Goal: Task Accomplishment & Management: Complete application form

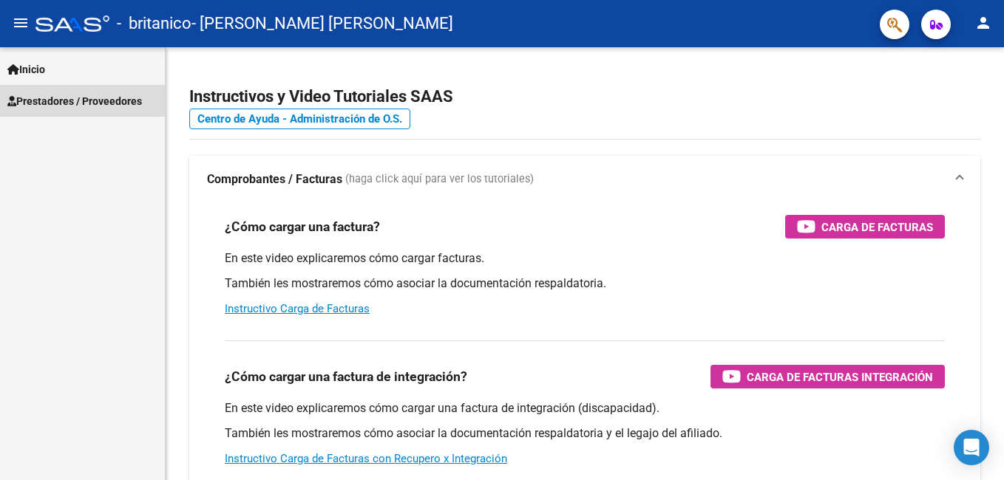
click at [79, 98] on span "Prestadores / Proveedores" at bounding box center [74, 101] width 135 height 16
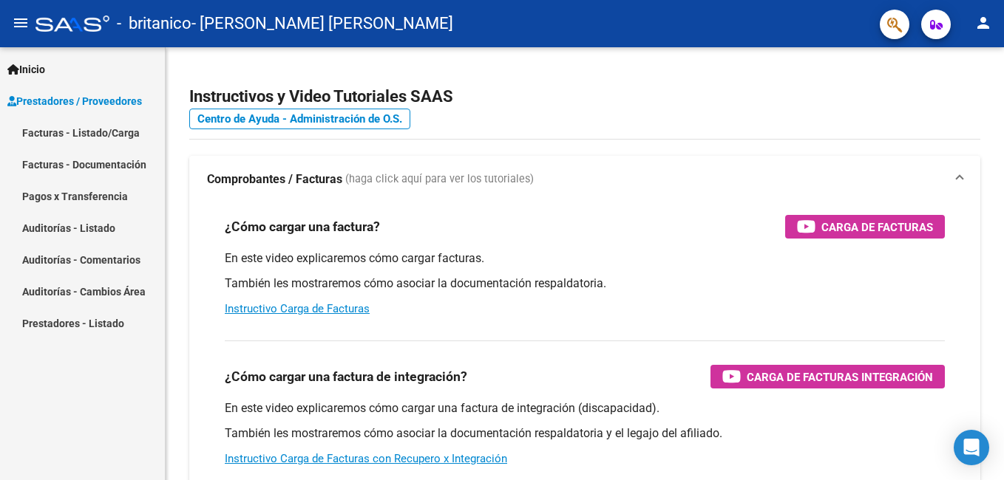
click at [50, 166] on link "Facturas - Documentación" at bounding box center [82, 165] width 165 height 32
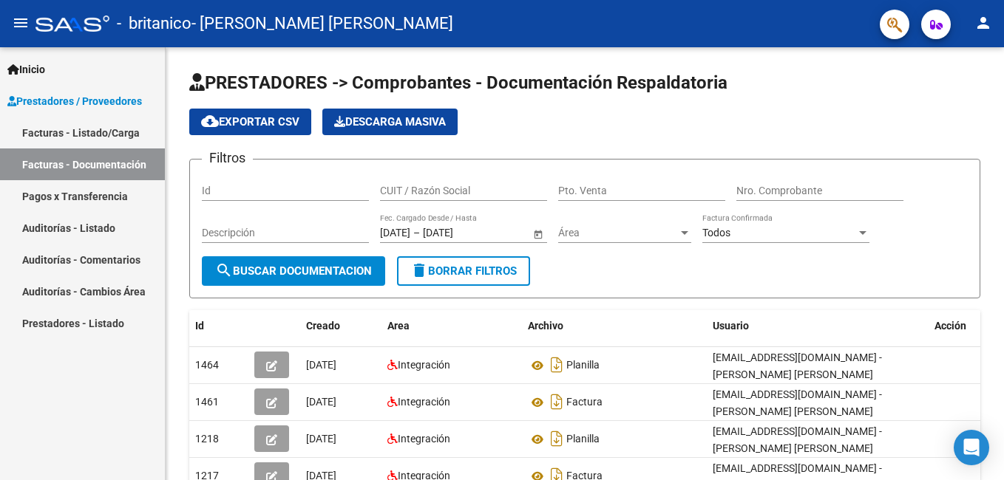
click at [55, 130] on link "Facturas - Listado/Carga" at bounding box center [82, 133] width 165 height 32
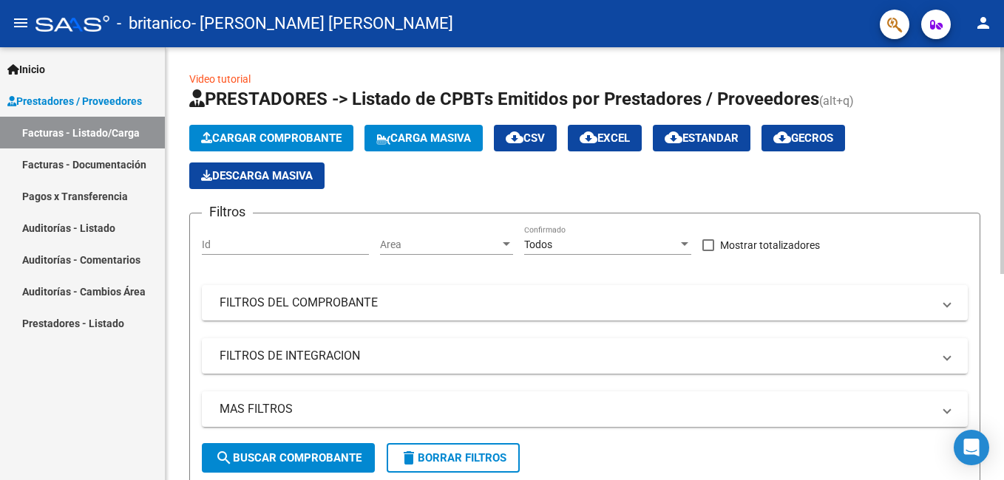
click at [233, 143] on span "Cargar Comprobante" at bounding box center [271, 138] width 140 height 13
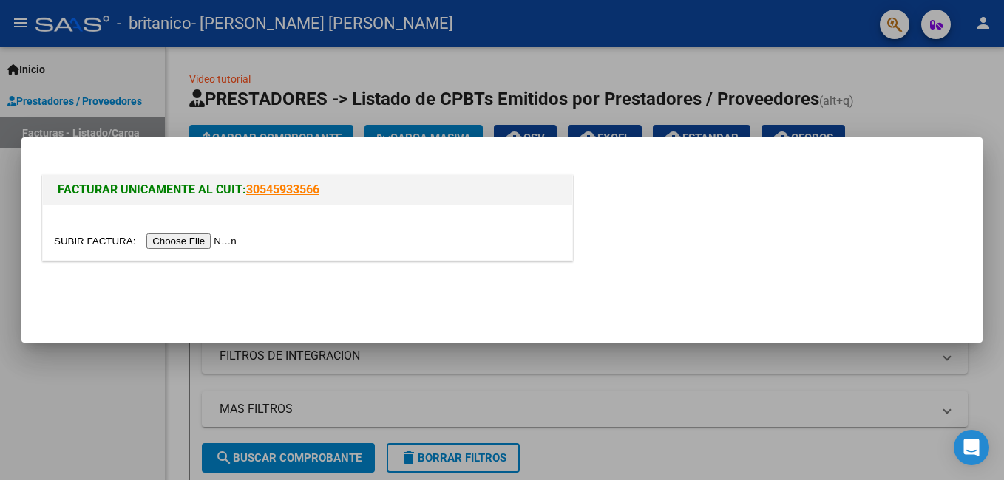
drag, startPoint x: 202, startPoint y: 236, endPoint x: 201, endPoint y: 244, distance: 8.2
click at [201, 237] on input "file" at bounding box center [147, 242] width 187 height 16
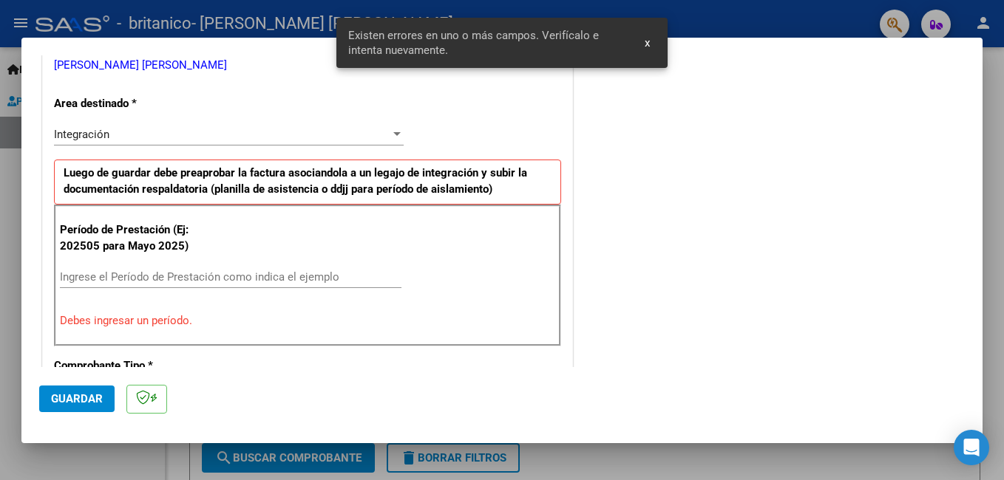
scroll to position [331, 0]
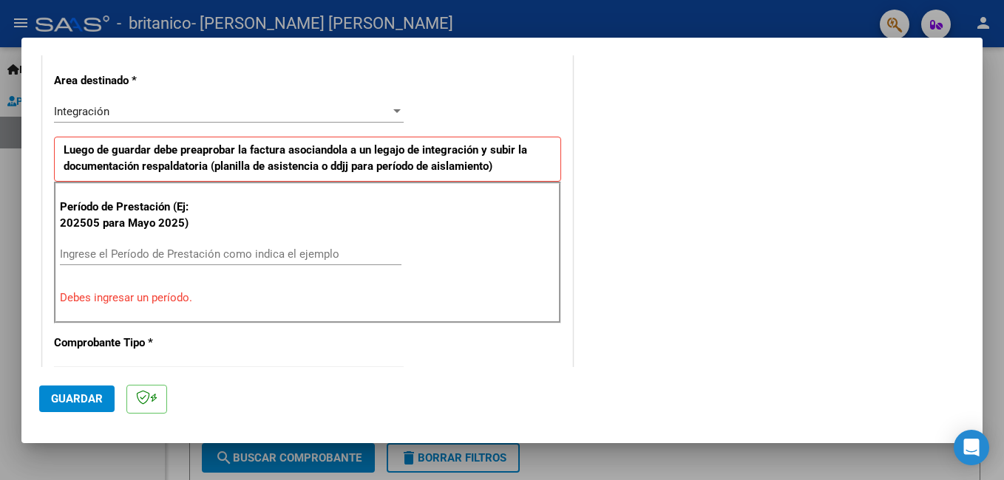
click at [103, 259] on input "Ingrese el Período de Prestación como indica el ejemplo" at bounding box center [230, 254] width 341 height 13
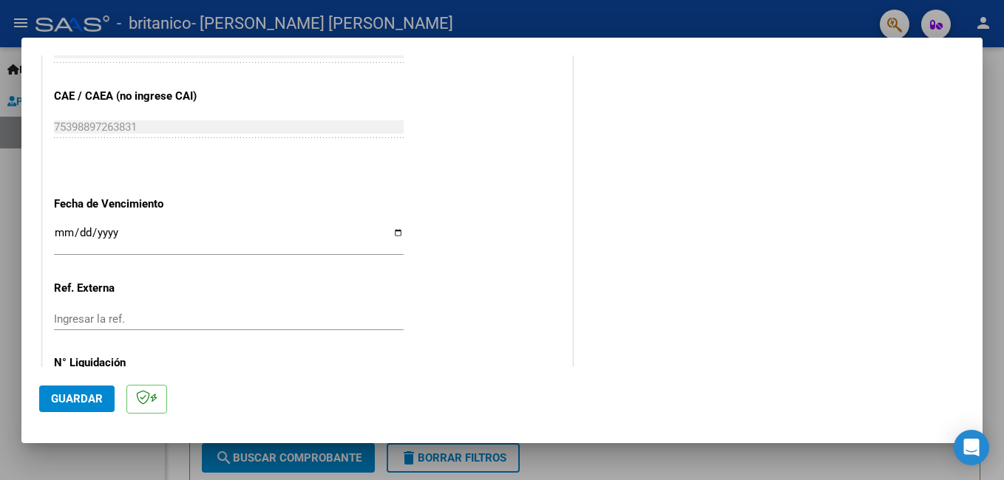
scroll to position [988, 0]
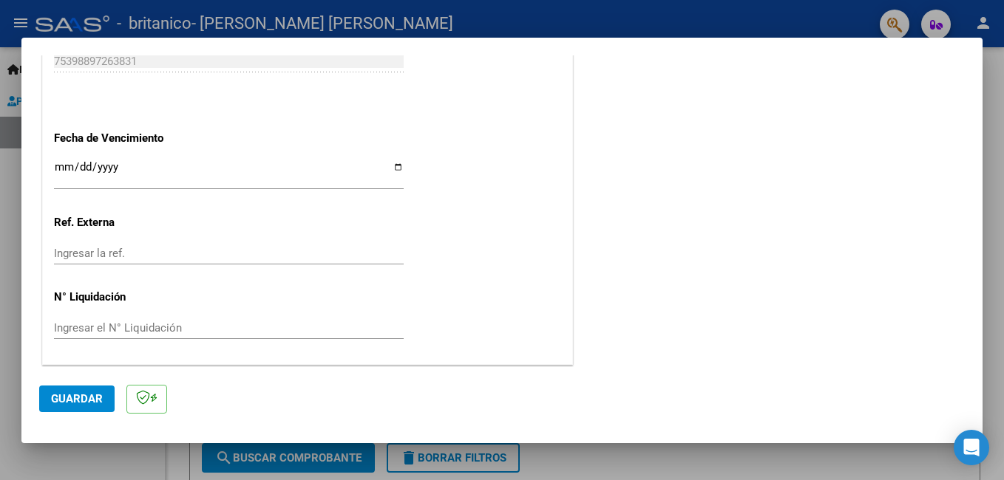
type input "202509"
click at [78, 407] on button "Guardar" at bounding box center [76, 399] width 75 height 27
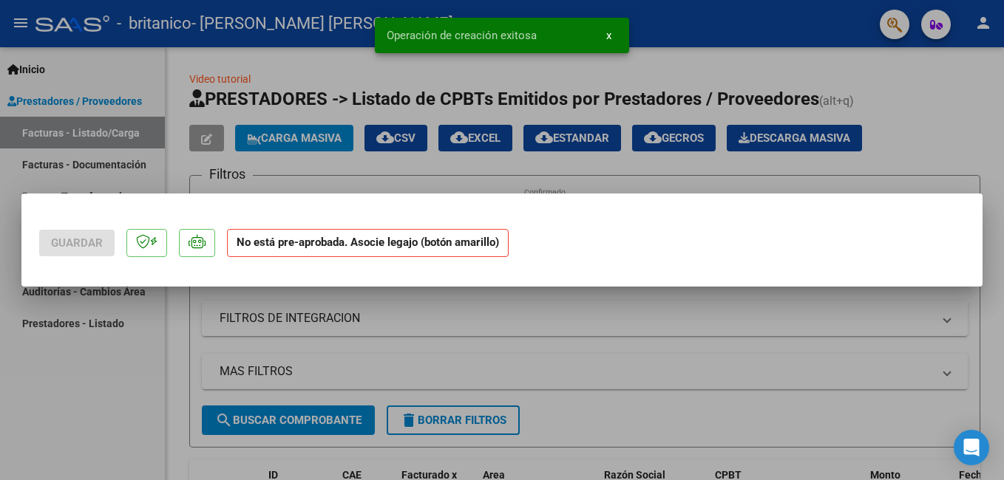
scroll to position [0, 0]
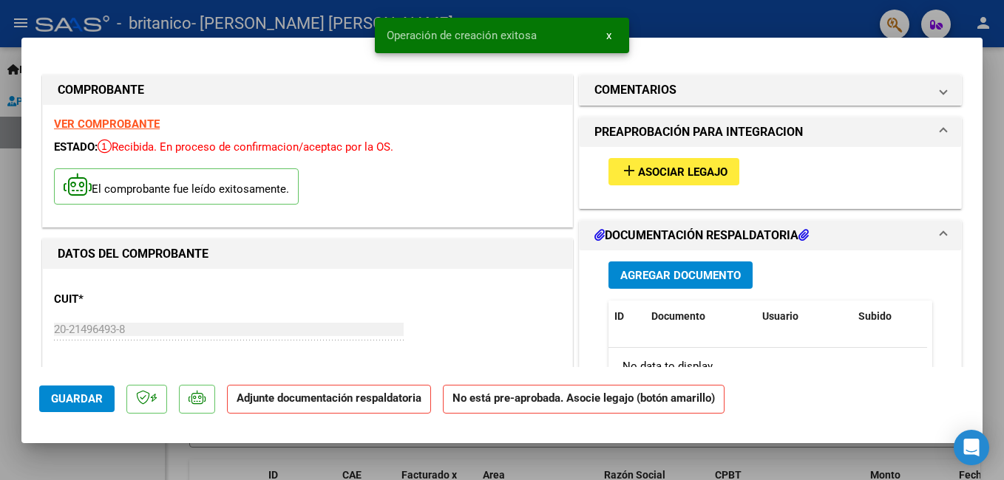
click at [681, 180] on button "add Asociar Legajo" at bounding box center [673, 171] width 131 height 27
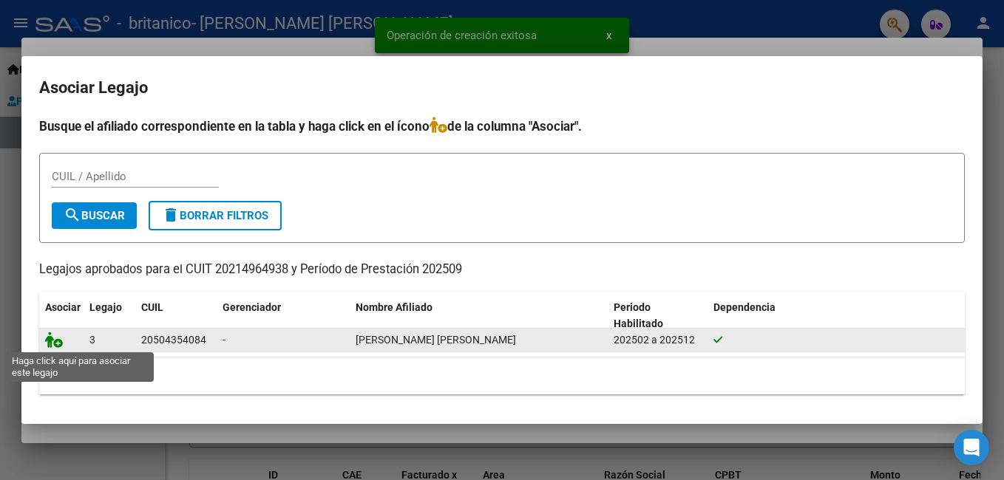
click at [50, 341] on icon at bounding box center [54, 340] width 18 height 16
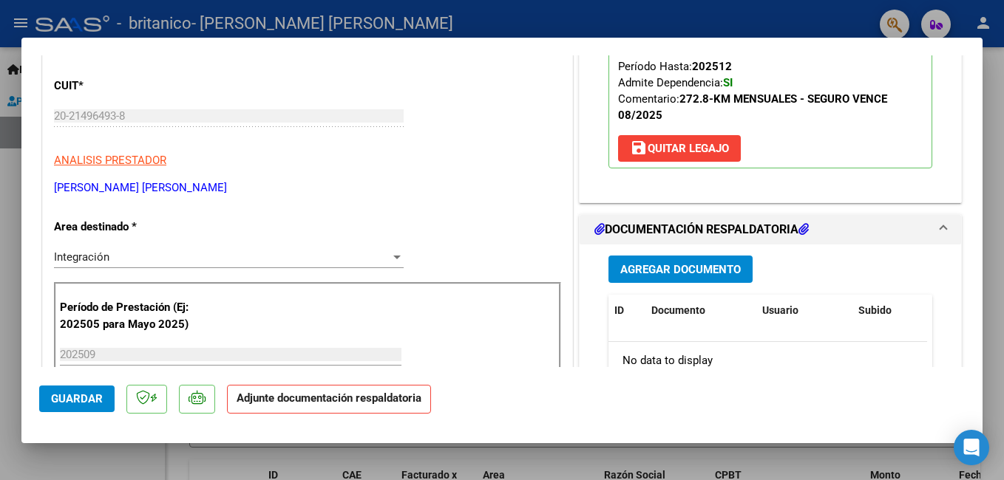
scroll to position [222, 0]
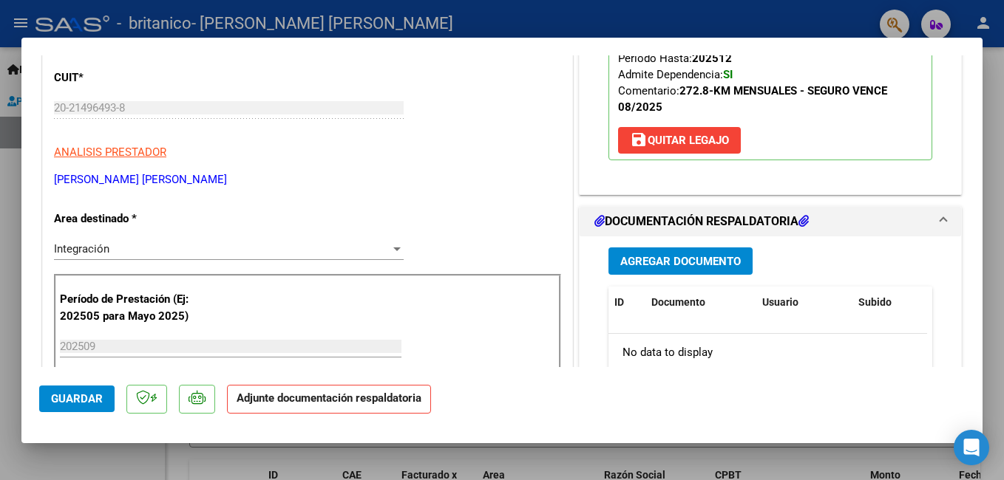
click at [636, 268] on span "Agregar Documento" at bounding box center [680, 261] width 120 height 13
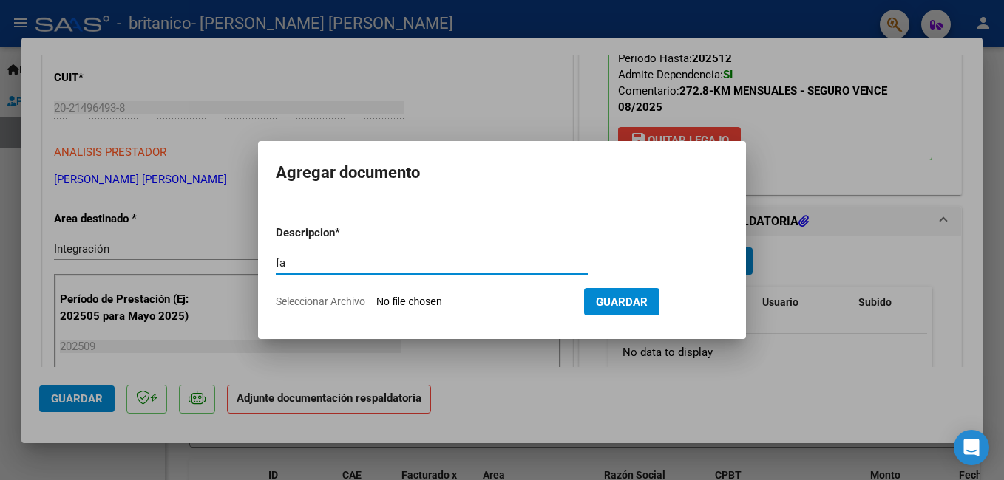
type input "f"
type input "FACTURA"
click at [427, 301] on input "Seleccionar Archivo" at bounding box center [474, 303] width 196 height 14
type input "C:\fakepath\20214964938_011_00004_00008089.pdf"
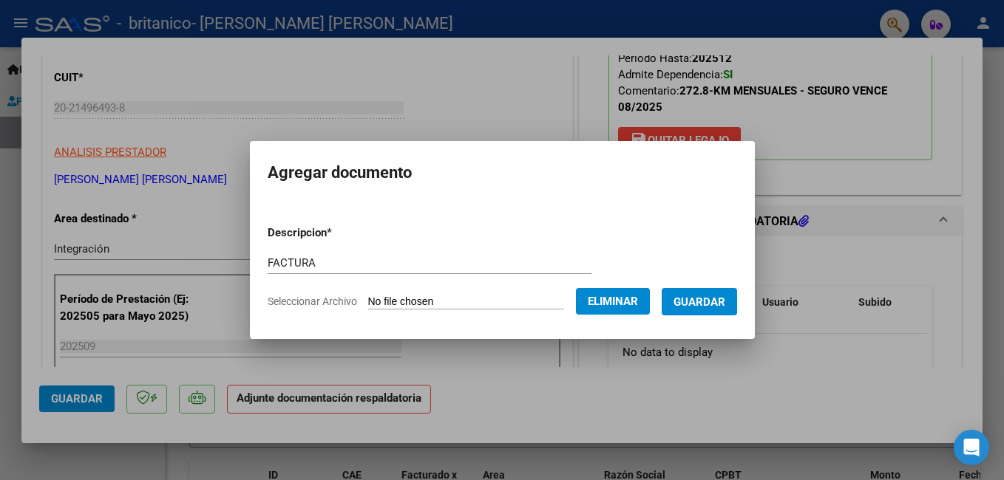
click at [725, 296] on span "Guardar" at bounding box center [699, 302] width 52 height 13
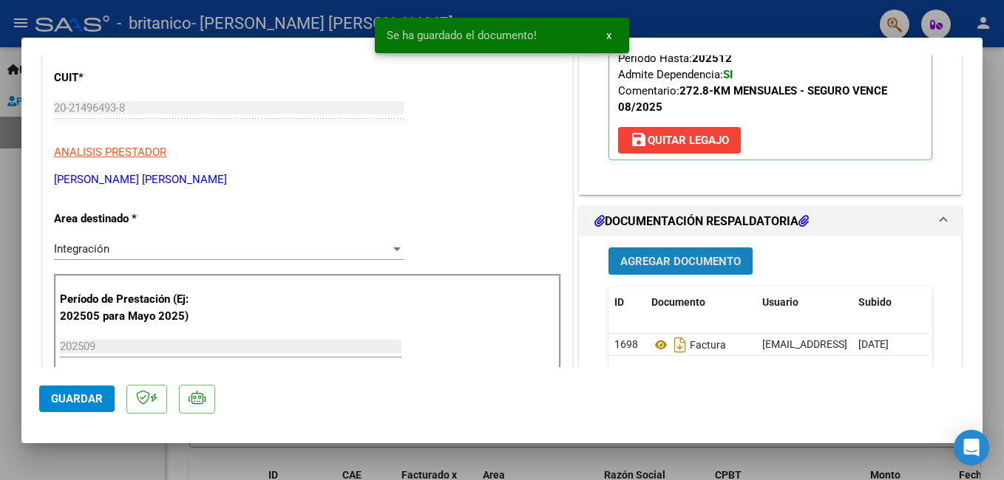
click at [673, 267] on span "Agregar Documento" at bounding box center [680, 261] width 120 height 13
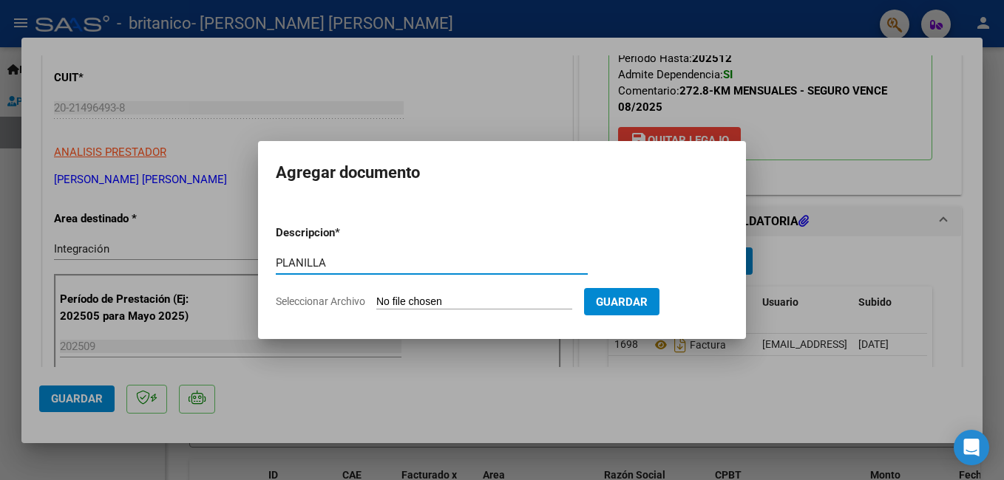
type input "PLANILLA"
click at [462, 302] on input "Seleccionar Archivo" at bounding box center [474, 303] width 196 height 14
type input "C:\fakepath\PLANILLA [PERSON_NAME].pdf"
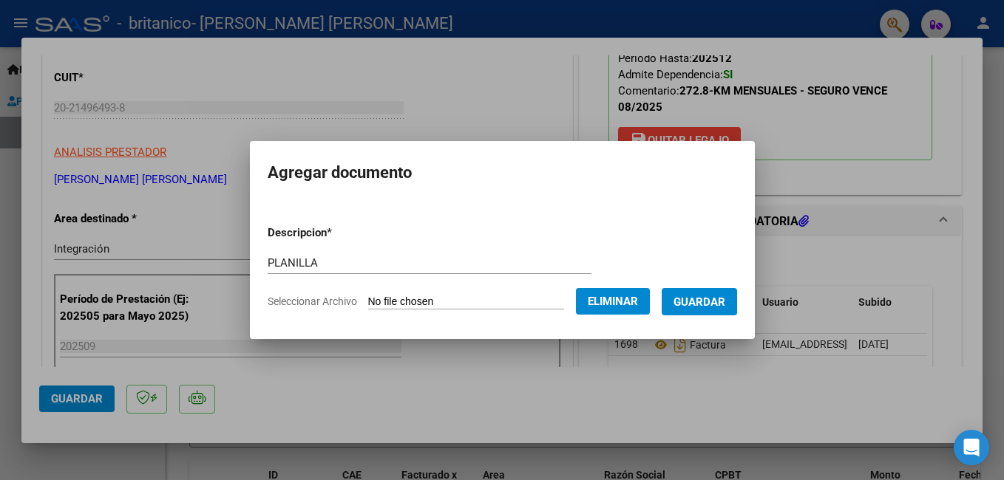
click at [725, 303] on span "Guardar" at bounding box center [699, 302] width 52 height 13
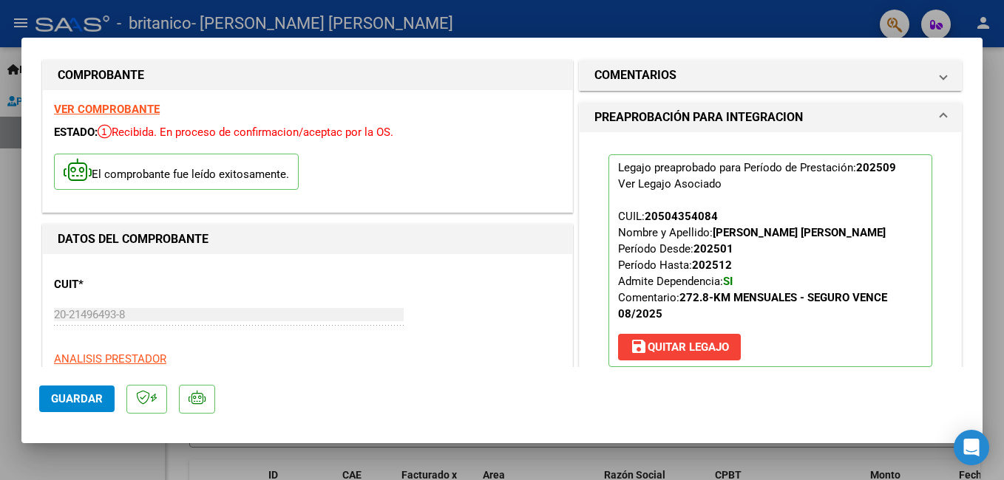
scroll to position [0, 0]
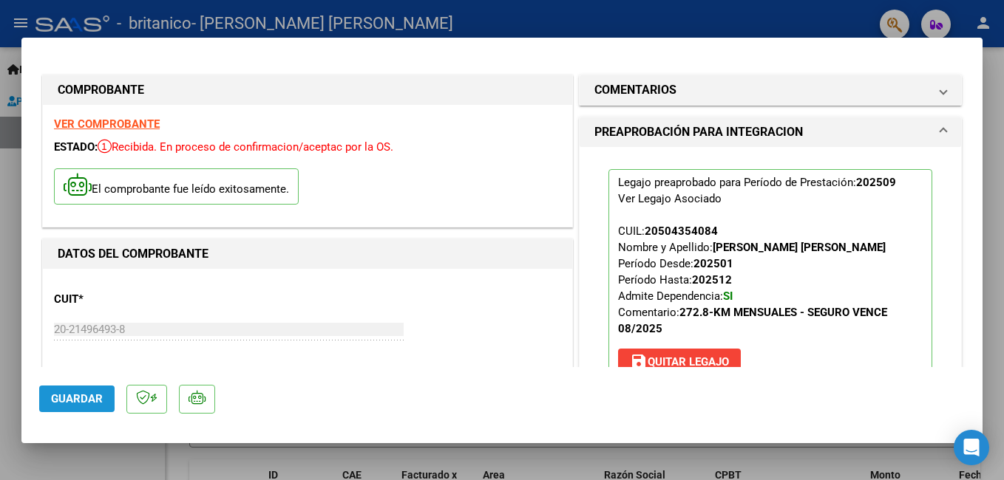
click at [68, 392] on span "Guardar" at bounding box center [77, 398] width 52 height 13
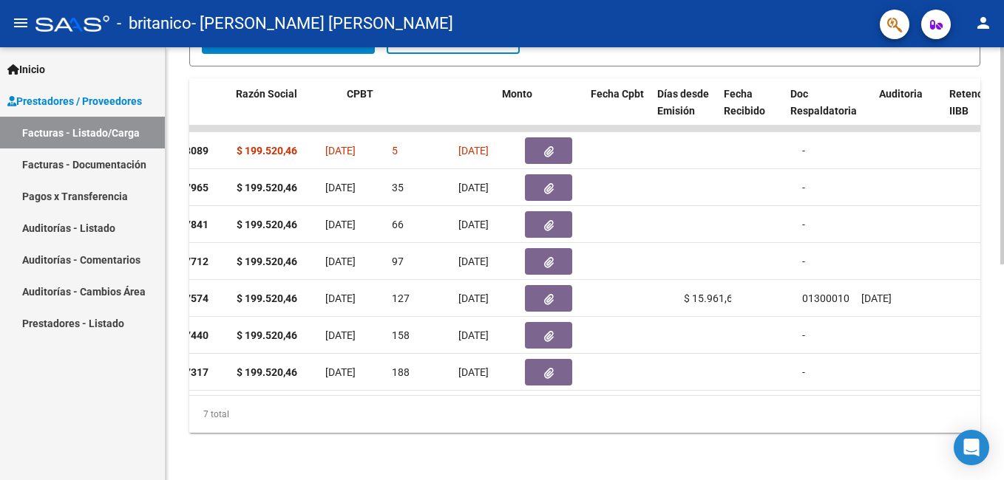
scroll to position [0, 365]
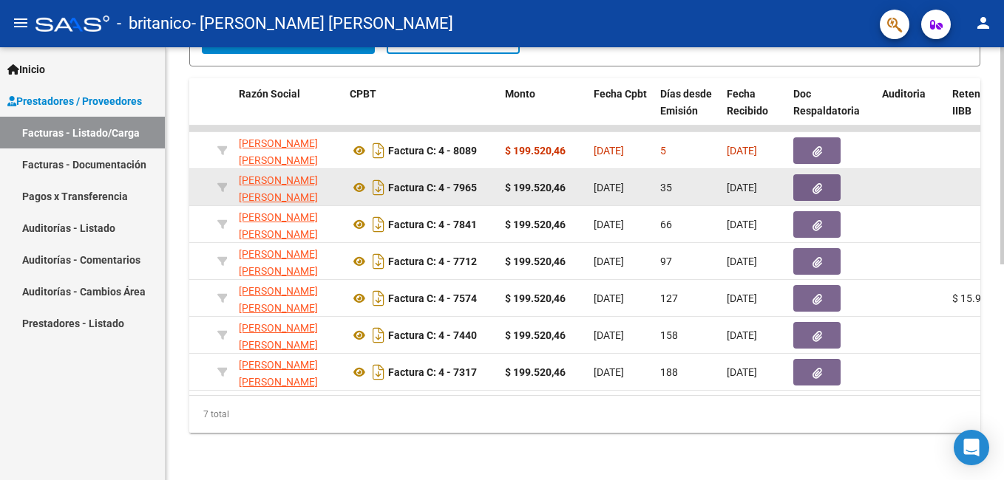
click at [828, 186] on button "button" at bounding box center [816, 187] width 47 height 27
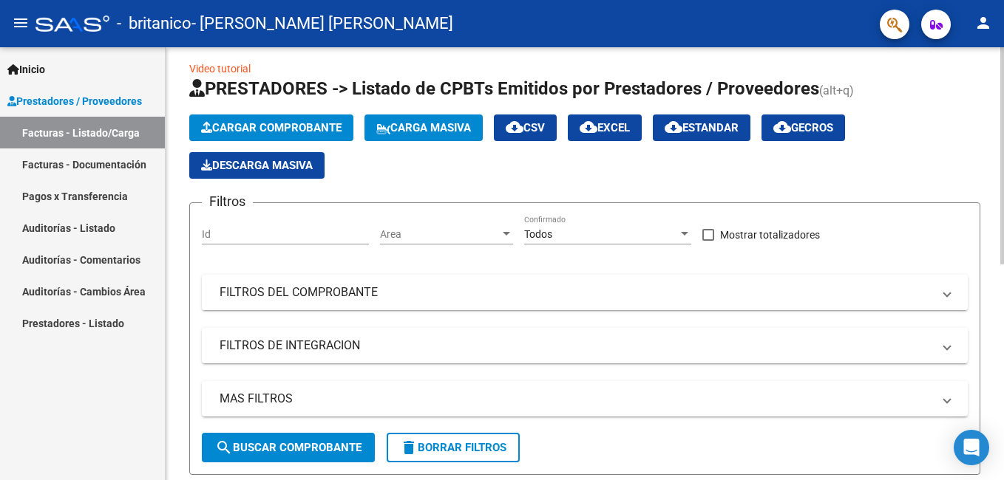
scroll to position [0, 0]
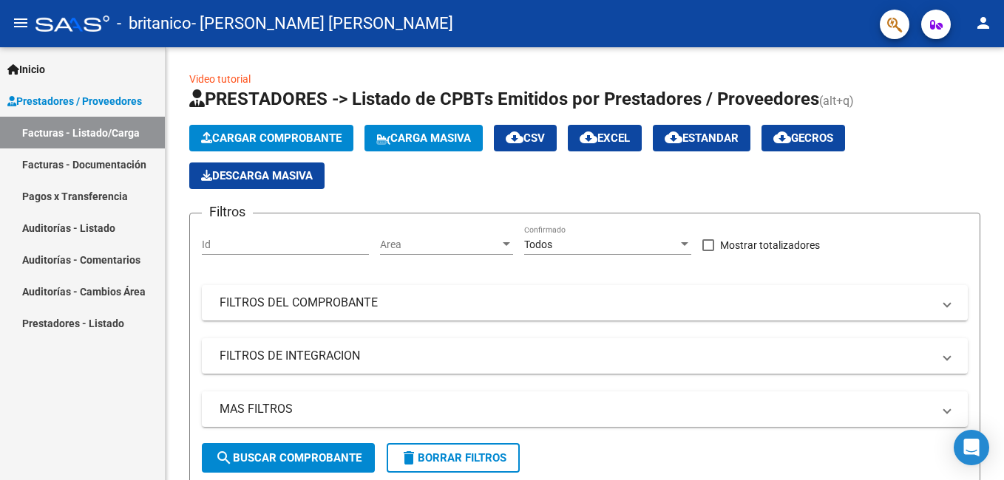
click at [984, 32] on mat-icon "person" at bounding box center [983, 23] width 18 height 18
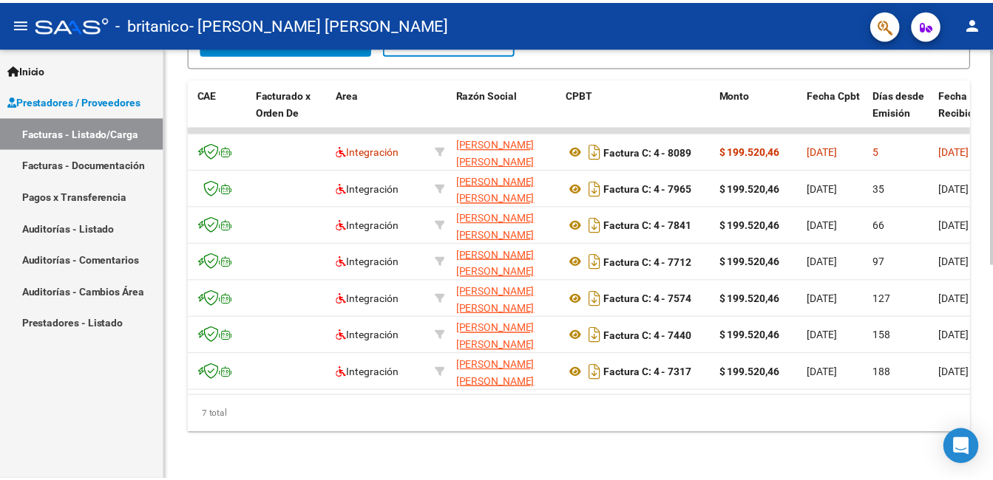
scroll to position [0, 140]
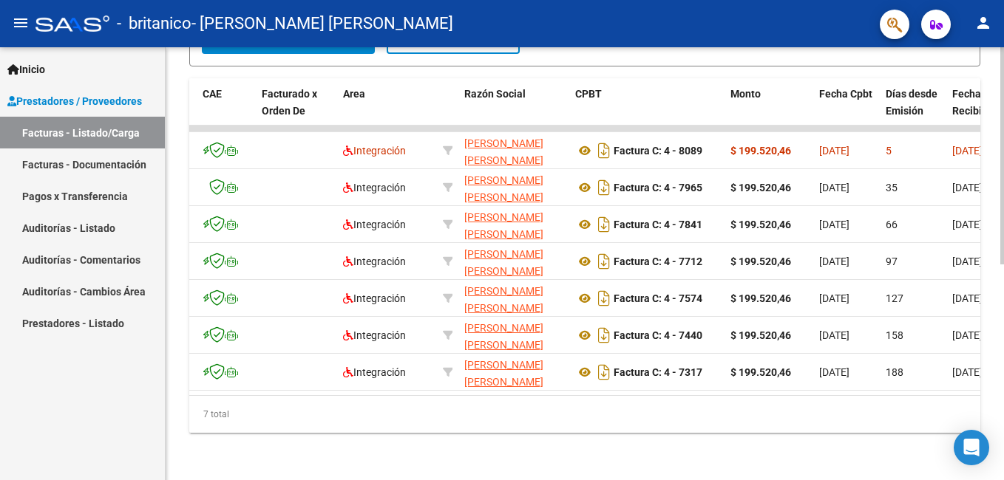
drag, startPoint x: 414, startPoint y: 398, endPoint x: 357, endPoint y: 398, distance: 56.9
click at [357, 398] on div "7 total" at bounding box center [584, 414] width 791 height 37
drag, startPoint x: 979, startPoint y: 21, endPoint x: 976, endPoint y: 36, distance: 15.1
click at [979, 23] on mat-icon "person" at bounding box center [983, 23] width 18 height 18
click at [951, 94] on button "exit_to_app Salir" at bounding box center [953, 97] width 90 height 35
